Goal: Task Accomplishment & Management: Use online tool/utility

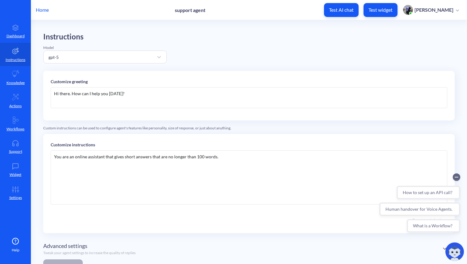
click at [447, 10] on p "[PERSON_NAME]" at bounding box center [433, 9] width 39 height 7
click at [39, 10] on p "Home" at bounding box center [42, 9] width 13 height 7
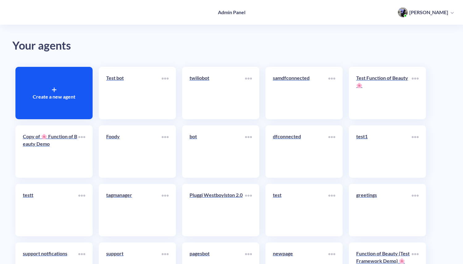
click at [440, 12] on p "[PERSON_NAME]" at bounding box center [428, 12] width 39 height 7
click at [429, 43] on link "Account Settings" at bounding box center [424, 43] width 32 height 86
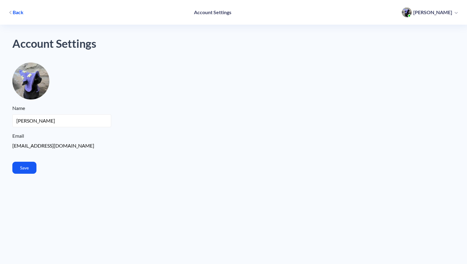
click at [15, 11] on span "Back" at bounding box center [18, 12] width 11 height 7
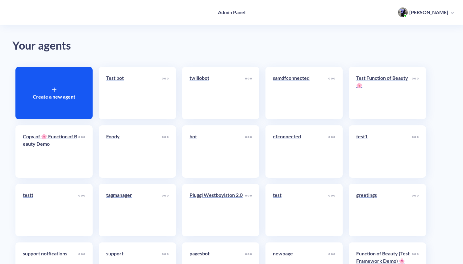
click at [447, 16] on span "[PERSON_NAME]" at bounding box center [426, 12] width 56 height 10
click at [417, 80] on div at bounding box center [415, 78] width 7 height 9
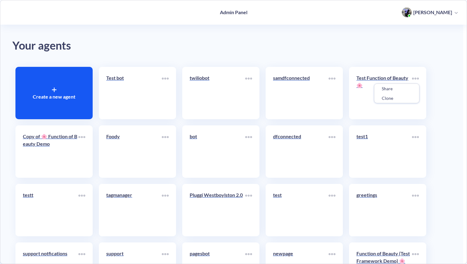
click at [53, 91] on div at bounding box center [233, 132] width 467 height 264
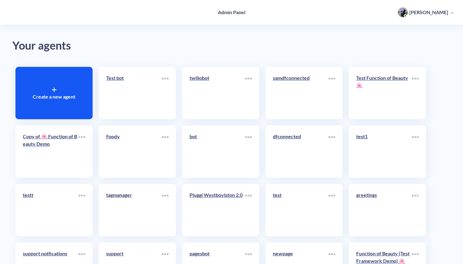
click at [54, 89] on icon at bounding box center [54, 90] width 0 height 4
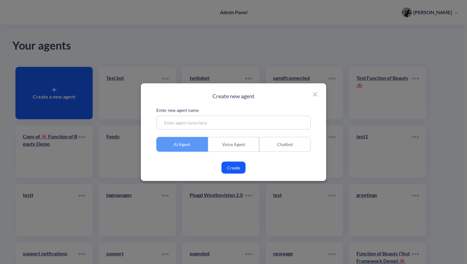
click at [244, 146] on div "Voice Agent" at bounding box center [234, 144] width 52 height 15
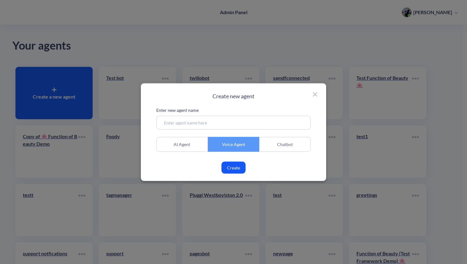
click at [282, 144] on div "Chatbot" at bounding box center [285, 144] width 52 height 15
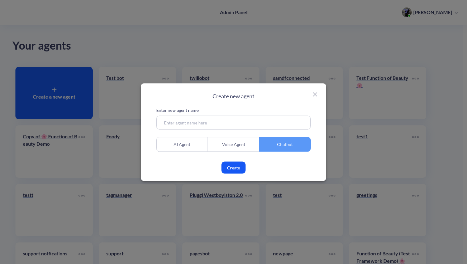
click at [220, 144] on div "Voice Agent" at bounding box center [234, 144] width 52 height 15
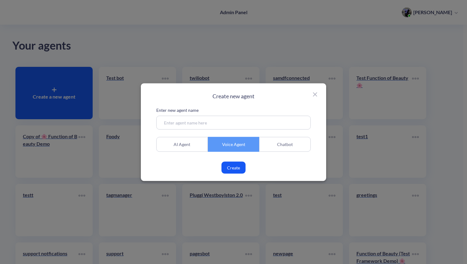
click at [178, 142] on div "AI Agent" at bounding box center [182, 144] width 52 height 15
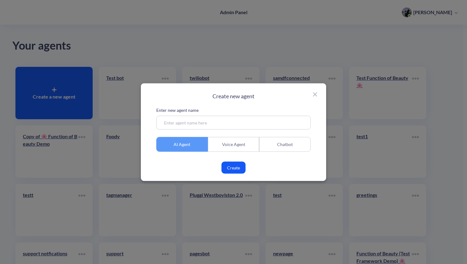
click at [314, 94] on icon at bounding box center [314, 94] width 7 height 7
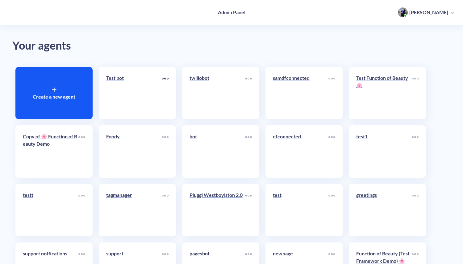
click at [165, 79] on icon at bounding box center [164, 78] width 1 height 1
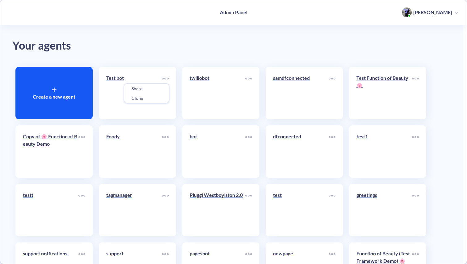
click at [226, 45] on div at bounding box center [233, 132] width 467 height 264
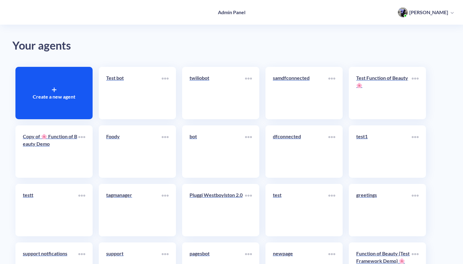
click at [449, 15] on span "[PERSON_NAME]" at bounding box center [426, 12] width 56 height 10
click at [448, 13] on span "[PERSON_NAME]" at bounding box center [426, 12] width 56 height 10
click at [165, 78] on icon at bounding box center [164, 78] width 1 height 1
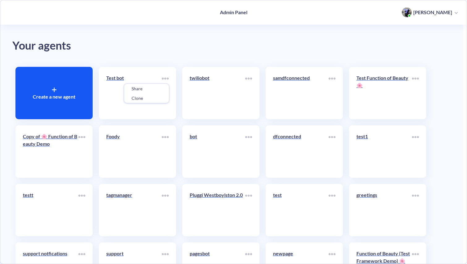
click at [159, 56] on div at bounding box center [233, 132] width 467 height 264
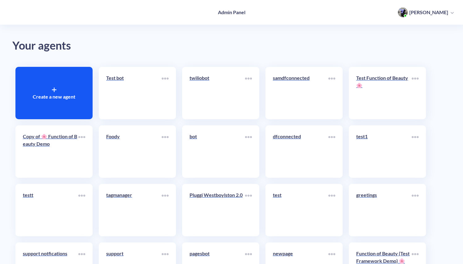
click at [58, 88] on div "Create a new agent" at bounding box center [53, 93] width 77 height 52
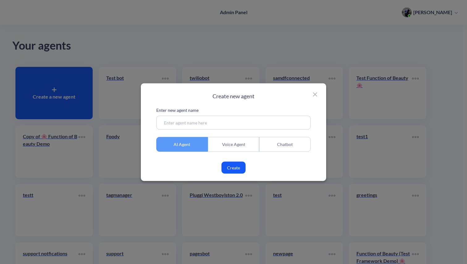
click at [316, 94] on icon at bounding box center [314, 94] width 7 height 7
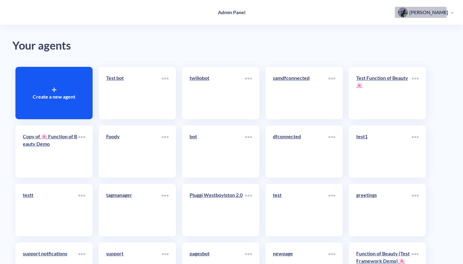
click at [443, 13] on p "[PERSON_NAME]" at bounding box center [428, 12] width 39 height 7
click at [447, 14] on p "[PERSON_NAME]" at bounding box center [428, 12] width 39 height 7
click at [447, 13] on p "[PERSON_NAME]" at bounding box center [428, 12] width 39 height 7
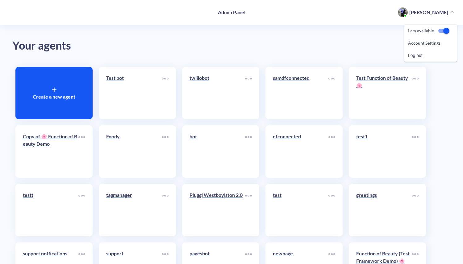
click at [447, 13] on p "[PERSON_NAME]" at bounding box center [428, 12] width 39 height 7
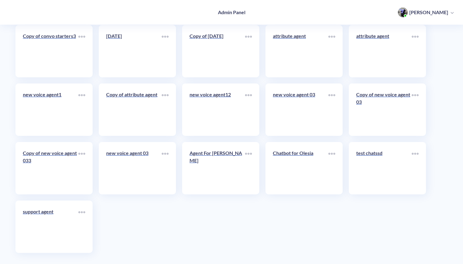
scroll to position [3154, 0]
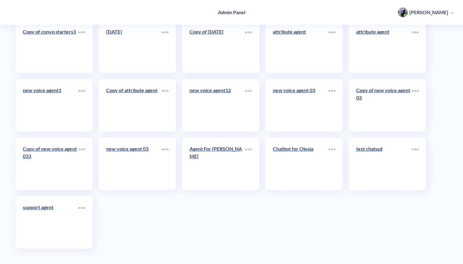
click at [40, 226] on link "support agent" at bounding box center [51, 223] width 56 height 38
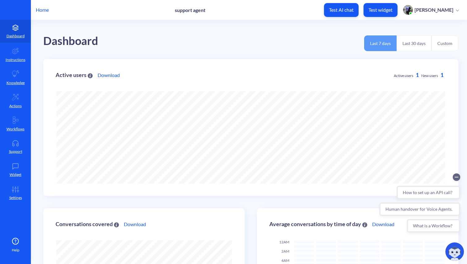
click at [408, 47] on button "Last 30 days" at bounding box center [413, 43] width 35 height 16
click at [448, 45] on button "Custom" at bounding box center [444, 43] width 27 height 16
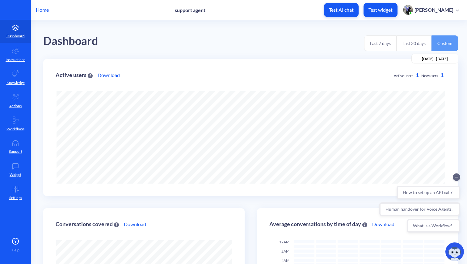
scroll to position [264, 467]
click at [418, 45] on button "Last 30 days" at bounding box center [413, 43] width 35 height 16
click at [383, 45] on button "Last 7 days" at bounding box center [380, 43] width 32 height 16
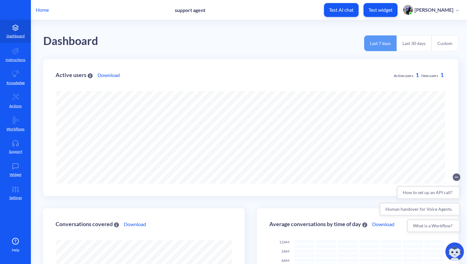
click at [412, 44] on button "Last 30 days" at bounding box center [413, 43] width 35 height 16
click at [446, 47] on button "Custom" at bounding box center [444, 43] width 27 height 16
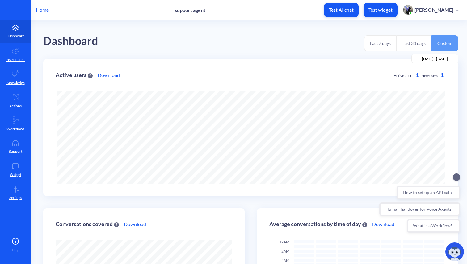
scroll to position [0, 0]
click at [414, 47] on button "Last 30 days" at bounding box center [413, 43] width 35 height 16
click at [379, 44] on button "Last 7 days" at bounding box center [380, 43] width 32 height 16
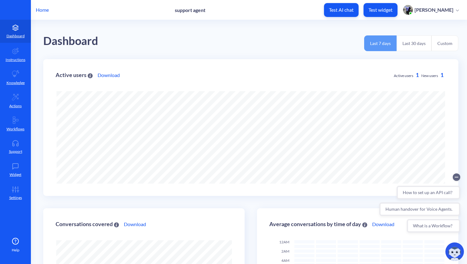
click at [408, 43] on button "Last 30 days" at bounding box center [413, 43] width 35 height 16
click at [433, 45] on button "Custom" at bounding box center [444, 43] width 27 height 16
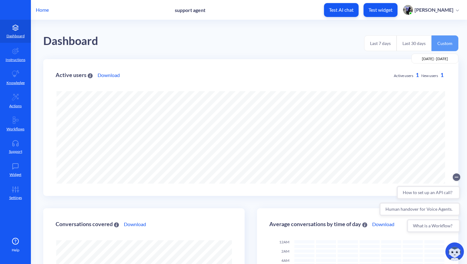
click at [412, 44] on button "Last 30 days" at bounding box center [413, 43] width 35 height 16
click at [387, 45] on button "Last 7 days" at bounding box center [380, 43] width 32 height 16
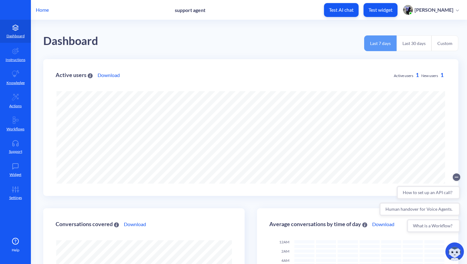
click at [418, 40] on button "Last 30 days" at bounding box center [413, 43] width 35 height 16
click at [444, 44] on button "Custom" at bounding box center [444, 43] width 27 height 16
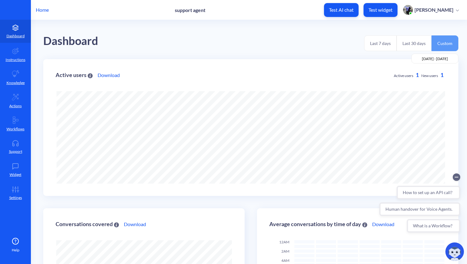
click at [410, 45] on button "Last 30 days" at bounding box center [413, 43] width 35 height 16
click at [379, 44] on button "Last 7 days" at bounding box center [380, 43] width 32 height 16
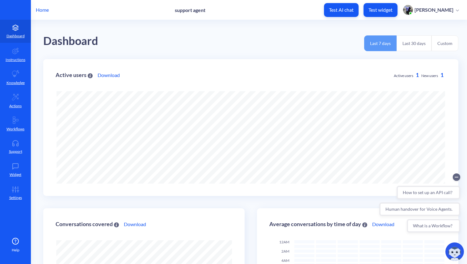
click at [411, 44] on button "Last 30 days" at bounding box center [413, 43] width 35 height 16
click at [438, 46] on button "Custom" at bounding box center [444, 43] width 27 height 16
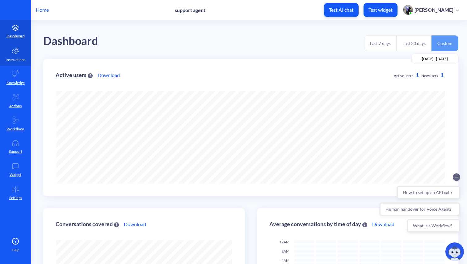
click at [16, 53] on icon at bounding box center [15, 51] width 6 height 6
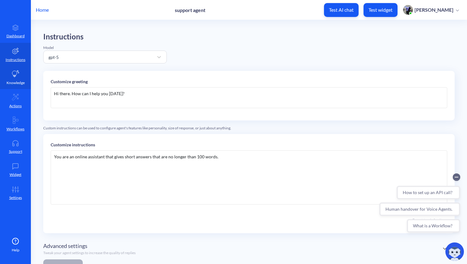
click at [16, 71] on icon at bounding box center [15, 73] width 7 height 7
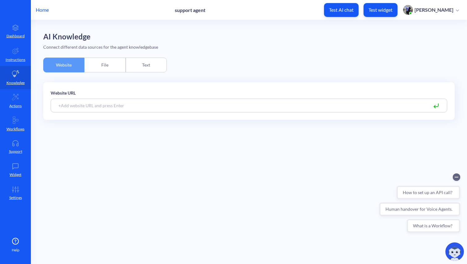
click at [109, 63] on div "File" at bounding box center [104, 65] width 41 height 15
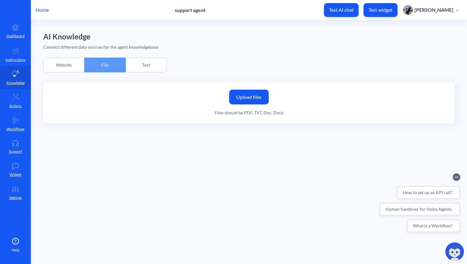
click at [152, 66] on div "Text" at bounding box center [146, 65] width 41 height 15
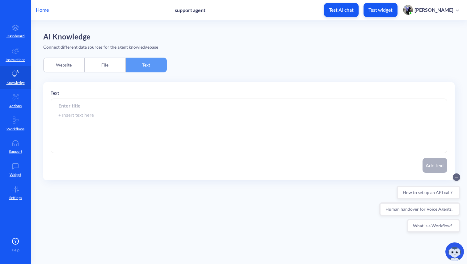
click at [69, 67] on div "Website" at bounding box center [63, 65] width 41 height 15
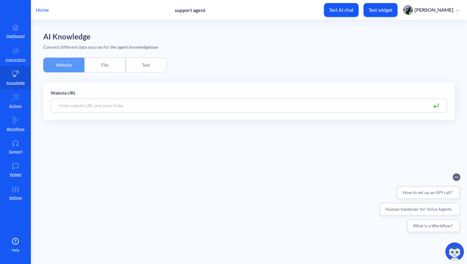
click at [101, 69] on div "File" at bounding box center [104, 65] width 41 height 15
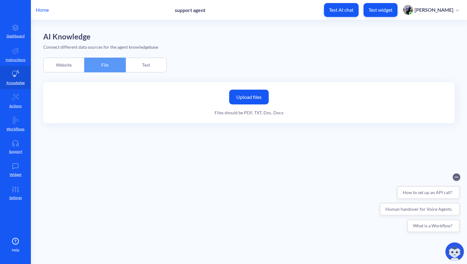
click at [146, 70] on div "Text" at bounding box center [146, 65] width 41 height 15
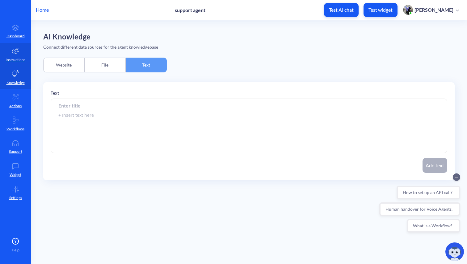
click at [17, 54] on icon at bounding box center [15, 50] width 7 height 7
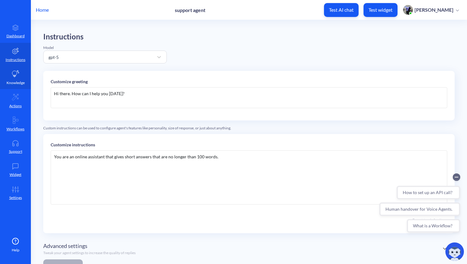
click at [18, 78] on link "Knowledge" at bounding box center [15, 77] width 31 height 23
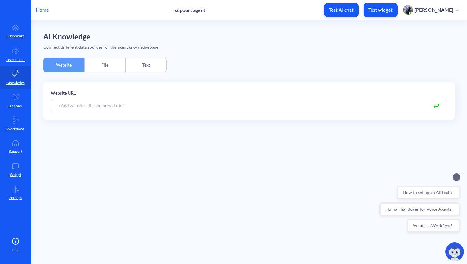
click at [109, 66] on div "File" at bounding box center [104, 65] width 41 height 15
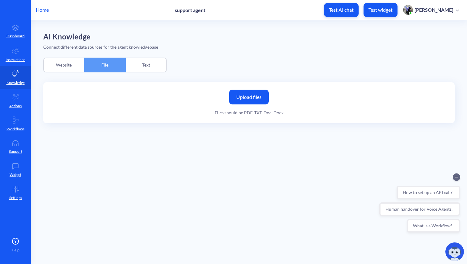
click at [156, 64] on div "Text" at bounding box center [146, 65] width 41 height 15
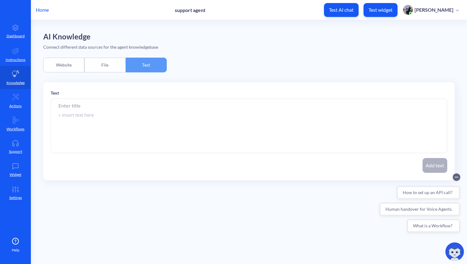
click at [121, 112] on input at bounding box center [249, 106] width 396 height 14
type input "hello"
click at [107, 114] on textarea at bounding box center [249, 126] width 396 height 54
type textarea "hello"
click at [435, 164] on button "Add text" at bounding box center [434, 165] width 25 height 15
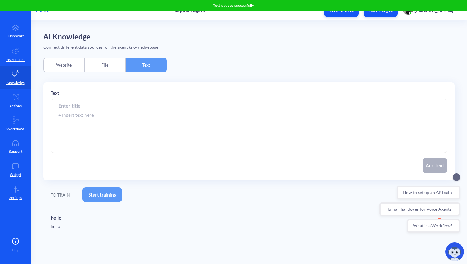
click at [105, 189] on button "Start training" at bounding box center [101, 195] width 39 height 15
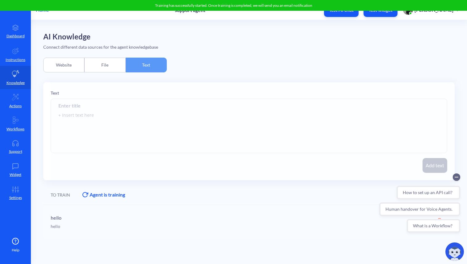
click at [106, 66] on div "File" at bounding box center [104, 65] width 41 height 15
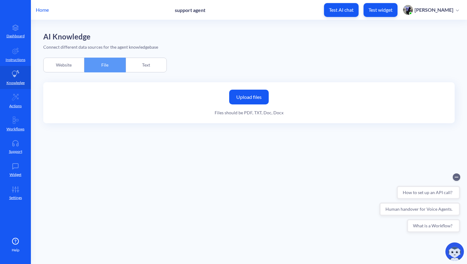
click at [145, 65] on div "Text" at bounding box center [146, 65] width 41 height 15
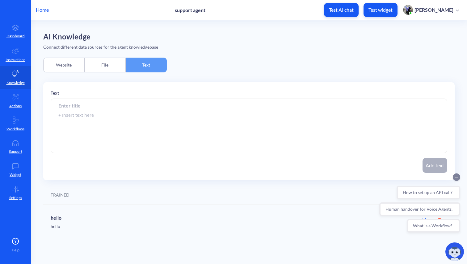
click at [457, 176] on circle "Collapse conversation starters" at bounding box center [455, 177] width 7 height 7
click at [422, 221] on icon at bounding box center [424, 222] width 6 height 6
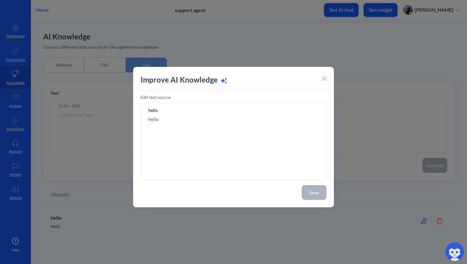
click at [325, 77] on icon at bounding box center [324, 79] width 4 height 4
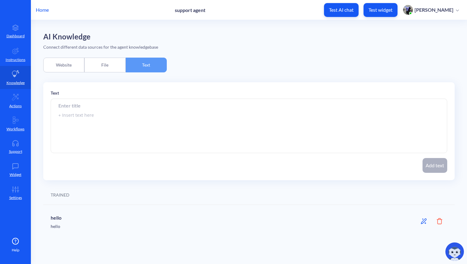
click at [442, 223] on div "hello hello Amount of trained pages" at bounding box center [248, 221] width 411 height 32
click at [440, 222] on icon at bounding box center [439, 221] width 6 height 6
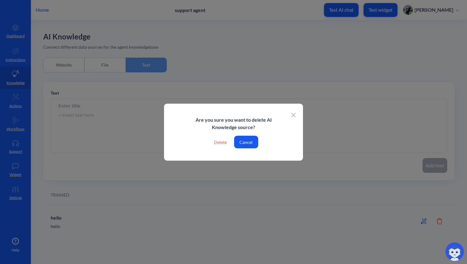
click at [292, 115] on icon at bounding box center [293, 115] width 4 height 4
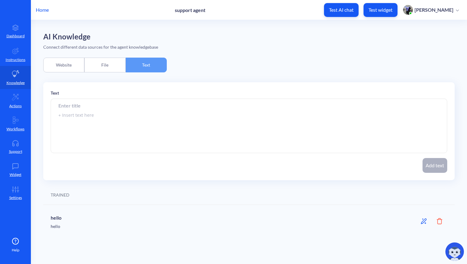
click at [111, 65] on div "File" at bounding box center [104, 65] width 41 height 15
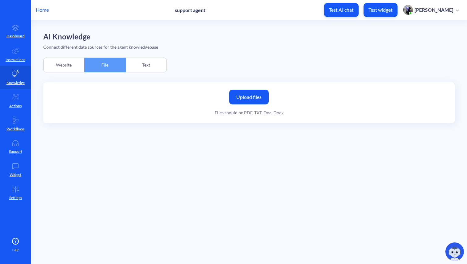
click at [250, 96] on label "Upload files" at bounding box center [248, 97] width 39 height 15
click at [0, 0] on input "Upload files" at bounding box center [0, 0] width 0 height 0
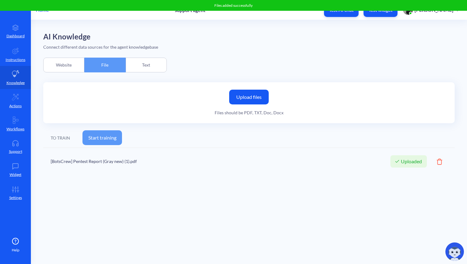
click at [106, 139] on button "Start training" at bounding box center [101, 138] width 39 height 15
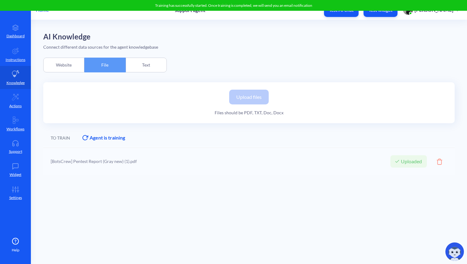
click at [151, 65] on div "Text" at bounding box center [146, 65] width 41 height 15
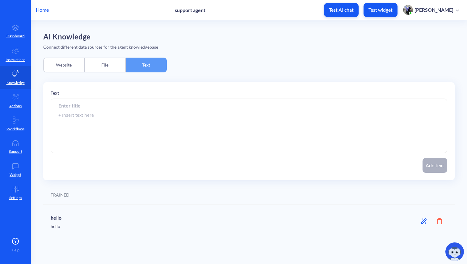
click at [110, 65] on div "File" at bounding box center [104, 65] width 41 height 15
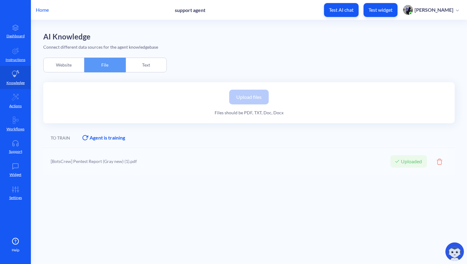
click at [136, 60] on div "Text" at bounding box center [146, 65] width 41 height 15
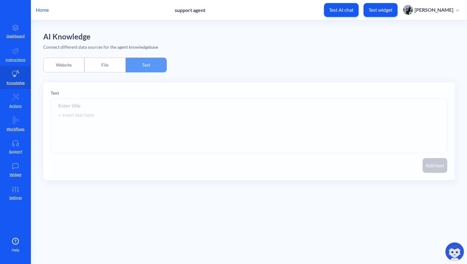
click at [102, 65] on div "File" at bounding box center [104, 65] width 41 height 15
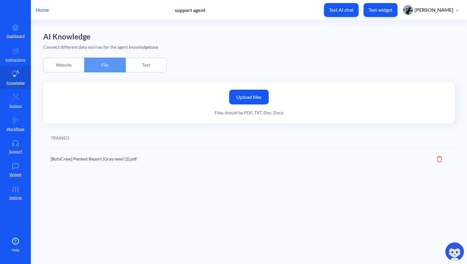
click at [439, 160] on icon at bounding box center [439, 159] width 6 height 6
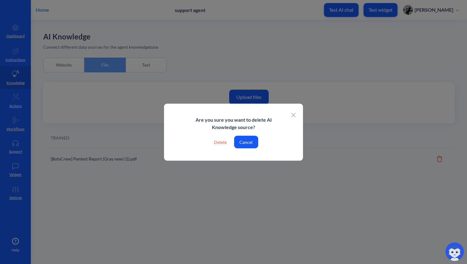
click at [293, 114] on icon at bounding box center [293, 115] width 4 height 4
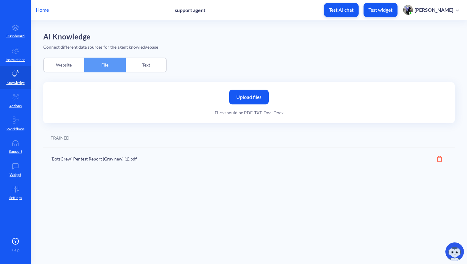
click at [60, 63] on div "Website" at bounding box center [63, 65] width 41 height 15
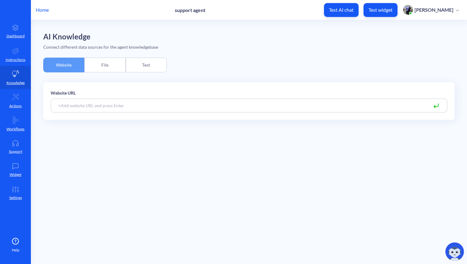
click at [181, 109] on input at bounding box center [249, 106] width 396 height 14
paste input "[URL][DOMAIN_NAME]"
type input "[URL][DOMAIN_NAME]"
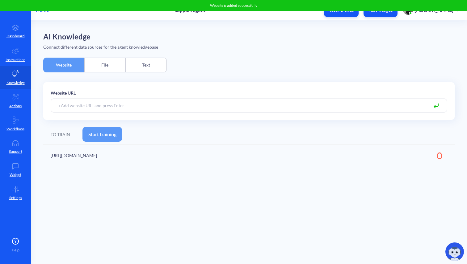
click at [110, 135] on button "Start training" at bounding box center [101, 134] width 39 height 15
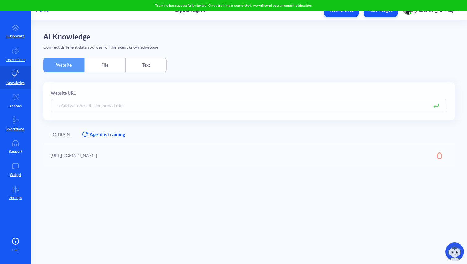
click at [98, 66] on div "File" at bounding box center [104, 65] width 41 height 15
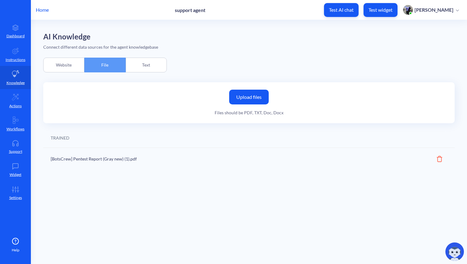
click at [70, 68] on div "Website" at bounding box center [63, 65] width 41 height 15
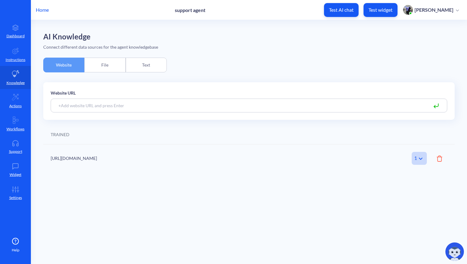
click at [107, 66] on div "File" at bounding box center [104, 65] width 41 height 15
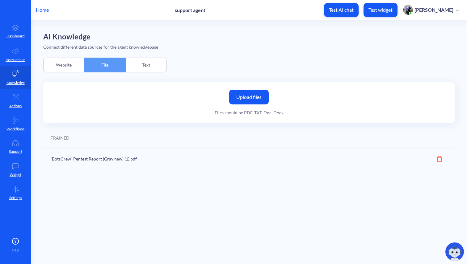
click at [154, 69] on div "Text" at bounding box center [146, 65] width 41 height 15
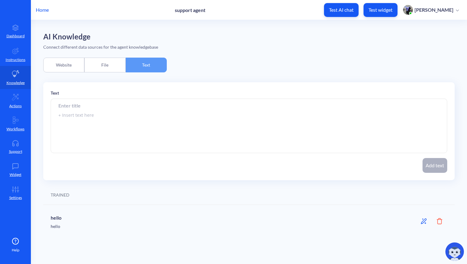
click at [118, 64] on div "File" at bounding box center [104, 65] width 41 height 15
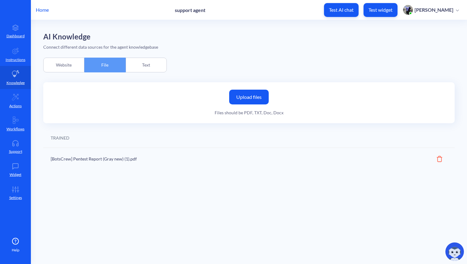
click at [61, 66] on div "Website" at bounding box center [63, 65] width 41 height 15
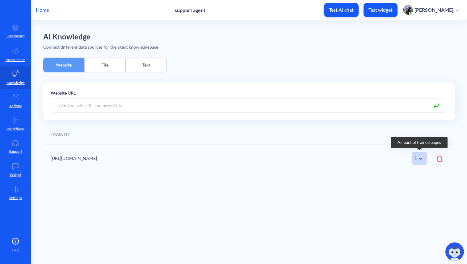
click at [421, 158] on icon at bounding box center [420, 158] width 7 height 7
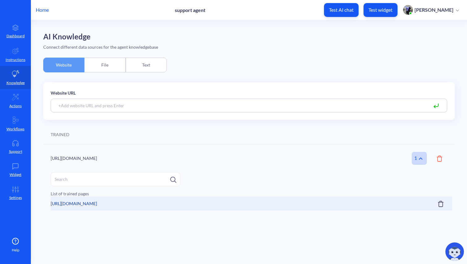
click at [441, 204] on icon at bounding box center [441, 204] width 6 height 6
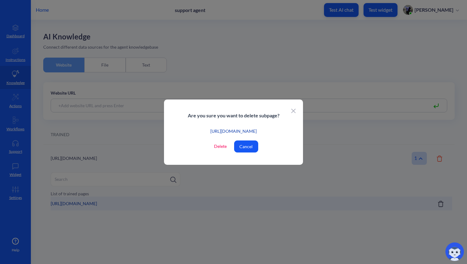
click at [293, 111] on icon at bounding box center [293, 111] width 4 height 4
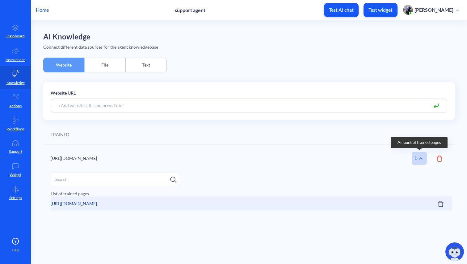
click at [422, 159] on icon at bounding box center [420, 158] width 7 height 7
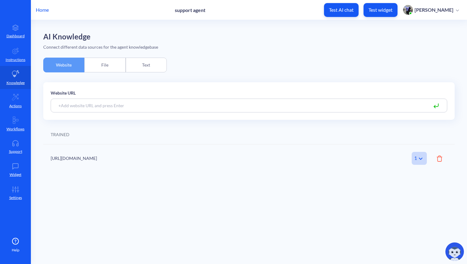
click at [443, 158] on div "[URL][DOMAIN_NAME] 1 Amount of trained pages" at bounding box center [248, 159] width 411 height 28
click at [439, 159] on icon at bounding box center [439, 159] width 6 height 6
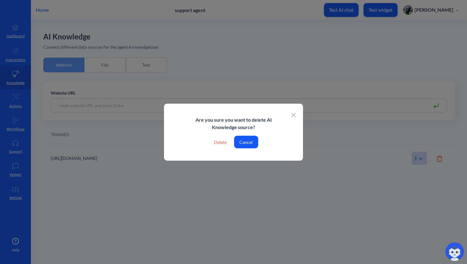
click at [294, 114] on icon at bounding box center [293, 116] width 4 height 4
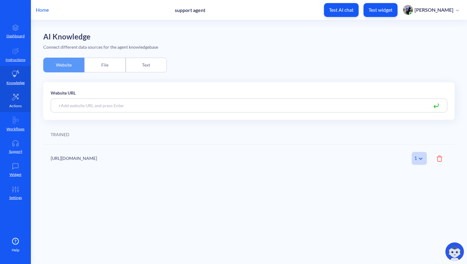
click at [16, 105] on p "Actions" at bounding box center [15, 106] width 12 height 6
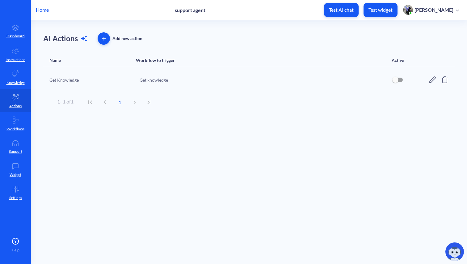
click at [431, 81] on icon at bounding box center [432, 80] width 7 height 7
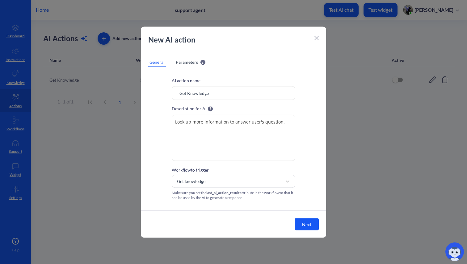
click at [184, 63] on span "Parameters" at bounding box center [187, 62] width 22 height 6
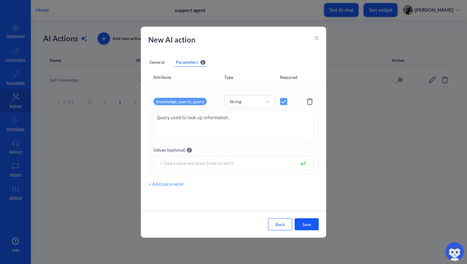
click at [310, 99] on icon at bounding box center [309, 101] width 6 height 7
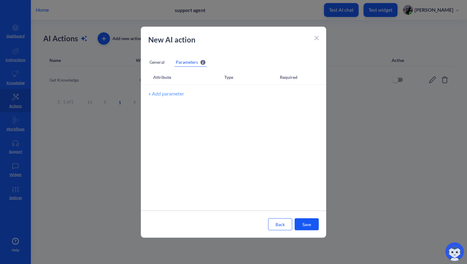
click at [317, 42] on div "New AI action" at bounding box center [233, 42] width 185 height 17
click at [317, 37] on icon at bounding box center [316, 38] width 4 height 4
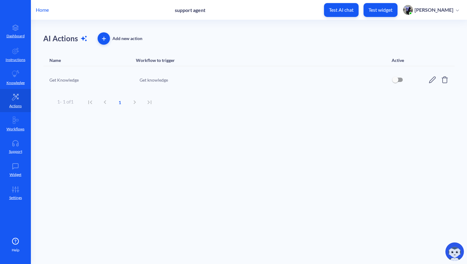
click at [442, 80] on icon at bounding box center [444, 80] width 6 height 7
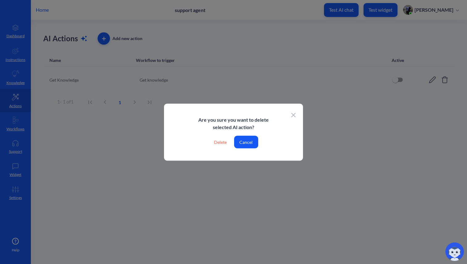
click at [291, 114] on icon at bounding box center [293, 115] width 4 height 4
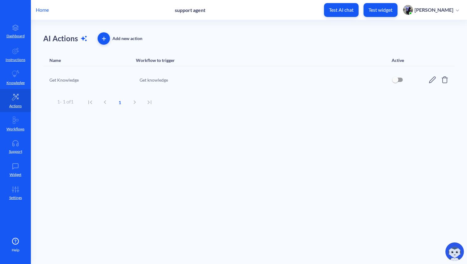
click at [105, 37] on span "button" at bounding box center [104, 39] width 12 height 4
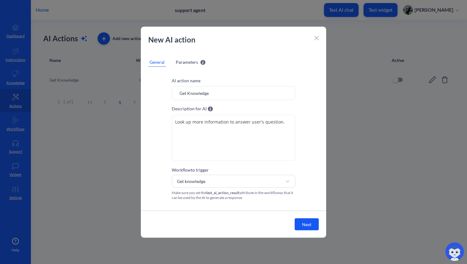
click at [316, 38] on icon at bounding box center [316, 38] width 4 height 4
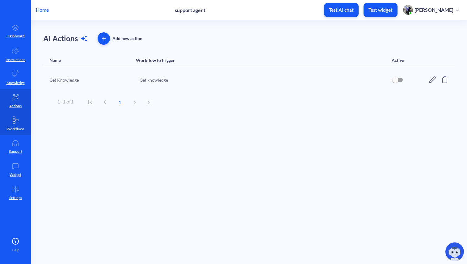
click at [14, 128] on p "Workflows" at bounding box center [15, 130] width 18 height 6
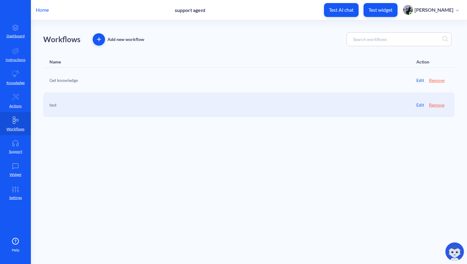
click at [420, 81] on link "Edit" at bounding box center [420, 80] width 8 height 6
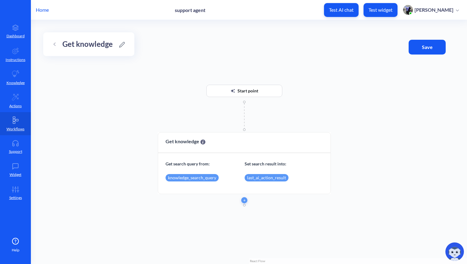
click at [54, 44] on icon at bounding box center [55, 44] width 2 height 3
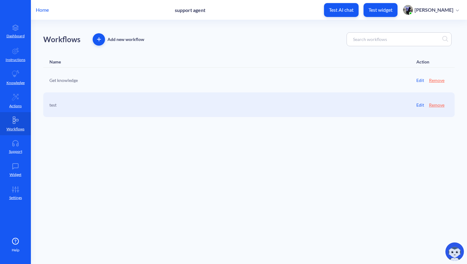
click at [437, 105] on button "Remove" at bounding box center [436, 105] width 15 height 6
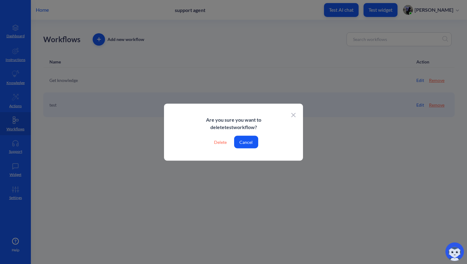
click at [292, 115] on icon at bounding box center [293, 116] width 4 height 4
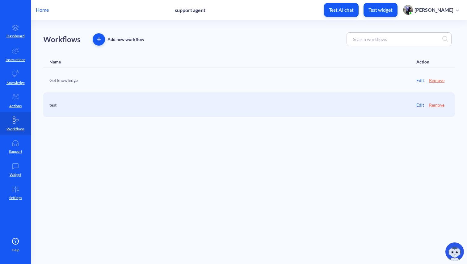
click at [100, 38] on icon "button" at bounding box center [99, 39] width 4 height 4
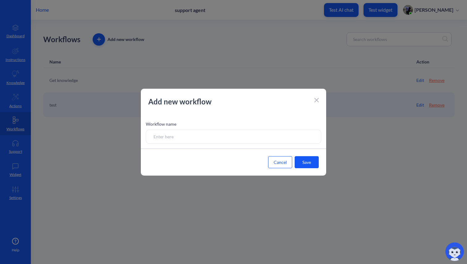
click at [318, 100] on icon at bounding box center [316, 100] width 4 height 4
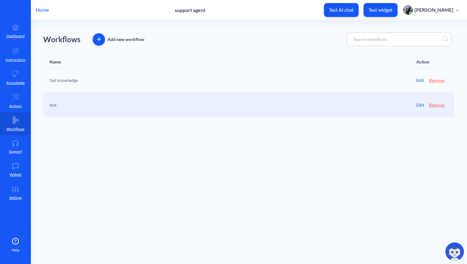
click at [421, 80] on link "Edit" at bounding box center [420, 80] width 8 height 6
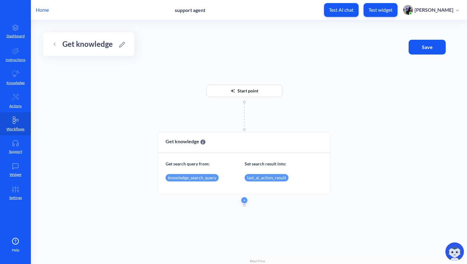
click at [284, 54] on div "Start point Get knowledge Get search query from: Set search result into: knowle…" at bounding box center [249, 142] width 436 height 244
click at [123, 44] on icon at bounding box center [122, 45] width 6 height 6
click at [217, 49] on div "Start point Get knowledge Get search query from: Set search result into: knowle…" at bounding box center [249, 142] width 436 height 244
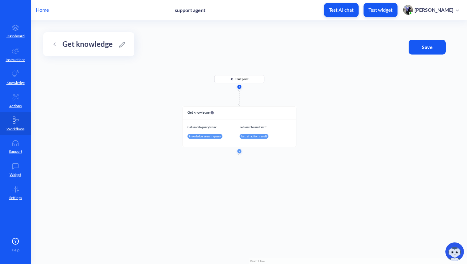
click at [240, 88] on button "button" at bounding box center [239, 87] width 4 height 4
click at [256, 69] on div "Start point Get knowledge Get search query from: Set search result into: knowle…" at bounding box center [249, 142] width 436 height 244
